Goal: Task Accomplishment & Management: Manage account settings

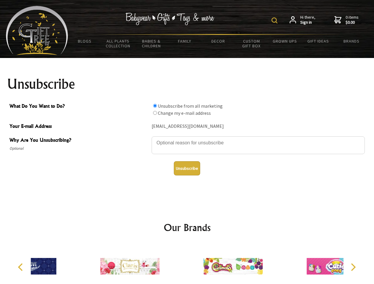
click at [275, 20] on img at bounding box center [274, 20] width 6 height 6
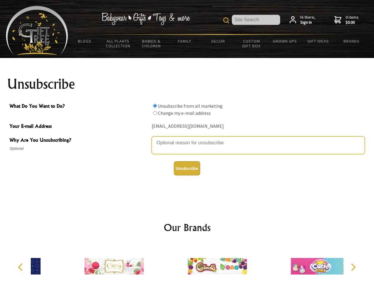
click at [187, 138] on textarea "Why Are You Unsubscribing?" at bounding box center [258, 145] width 213 height 18
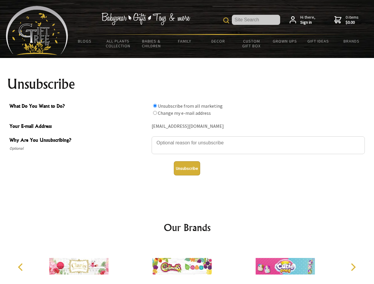
click at [155, 106] on input "What Do You Want to Do?" at bounding box center [155, 106] width 4 height 4
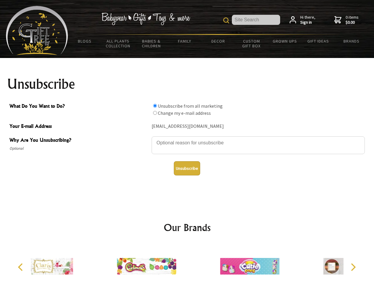
click at [155, 113] on input "What Do You Want to Do?" at bounding box center [155, 113] width 4 height 4
radio input "true"
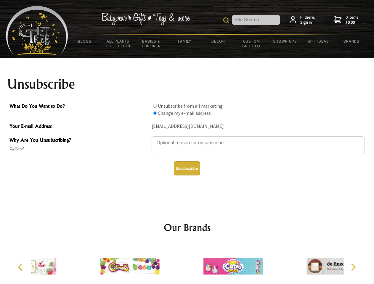
click at [187, 168] on button "Unsubscribe" at bounding box center [187, 168] width 26 height 14
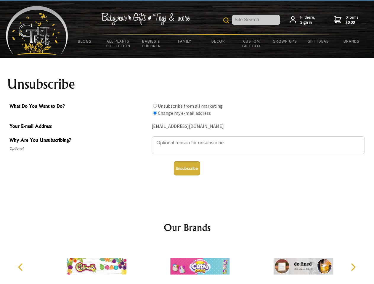
click at [21, 267] on icon "Previous" at bounding box center [21, 267] width 8 height 8
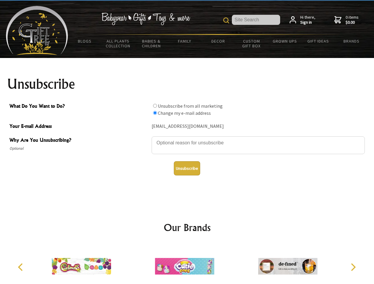
click at [353, 267] on icon "Next" at bounding box center [353, 267] width 8 height 8
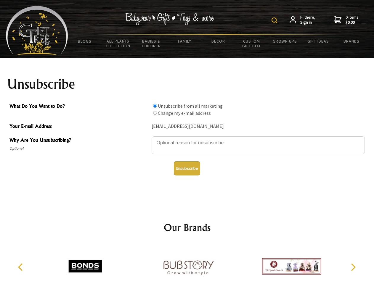
click at [275, 20] on img at bounding box center [274, 20] width 6 height 6
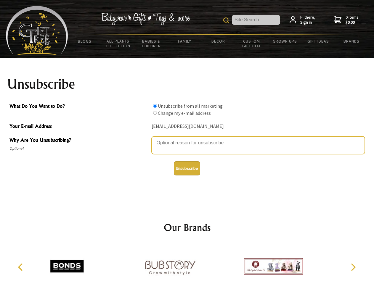
click at [187, 138] on textarea "Why Are You Unsubscribing?" at bounding box center [258, 145] width 213 height 18
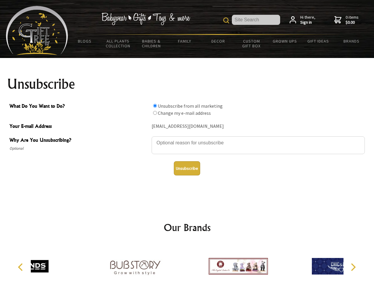
click at [155, 106] on input "What Do You Want to Do?" at bounding box center [155, 106] width 4 height 4
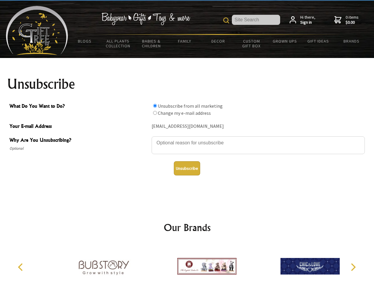
click at [155, 113] on input "What Do You Want to Do?" at bounding box center [155, 113] width 4 height 4
radio input "true"
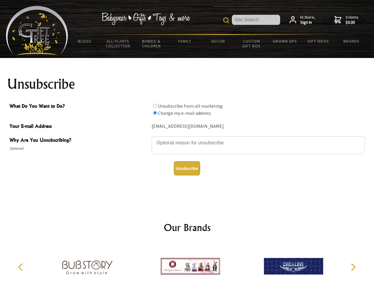
click at [187, 168] on button "Unsubscribe" at bounding box center [187, 168] width 26 height 14
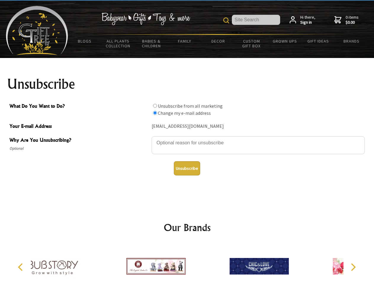
click at [187, 264] on div at bounding box center [155, 267] width 103 height 46
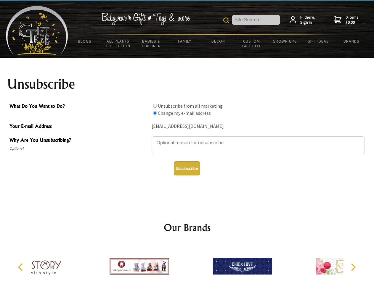
click at [21, 267] on icon "Previous" at bounding box center [21, 267] width 8 height 8
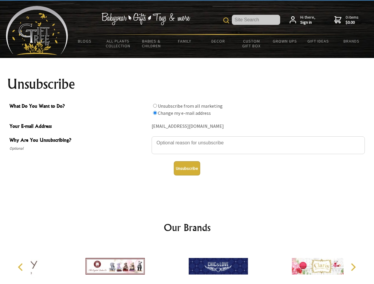
click at [353, 267] on icon "Next" at bounding box center [353, 267] width 8 height 8
